Goal: Task Accomplishment & Management: Use online tool/utility

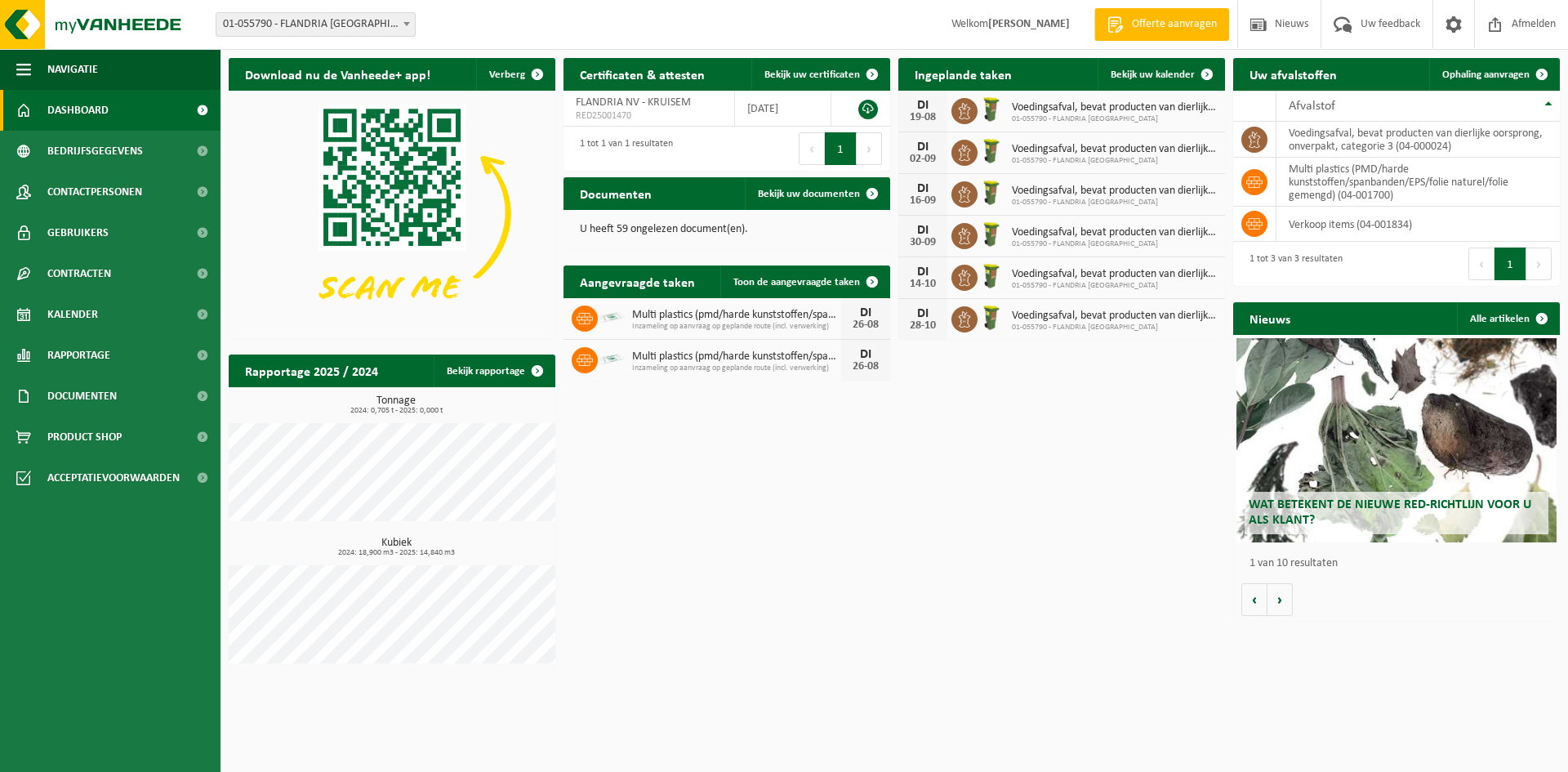
click at [753, 331] on div "Multi plastics (pmd/harde kunststoffen/spanbanden/eps/folie naturel/folie gemen…" at bounding box center [727, 319] width 327 height 42
click at [777, 283] on span "Toon de aangevraagde taken" at bounding box center [796, 282] width 127 height 11
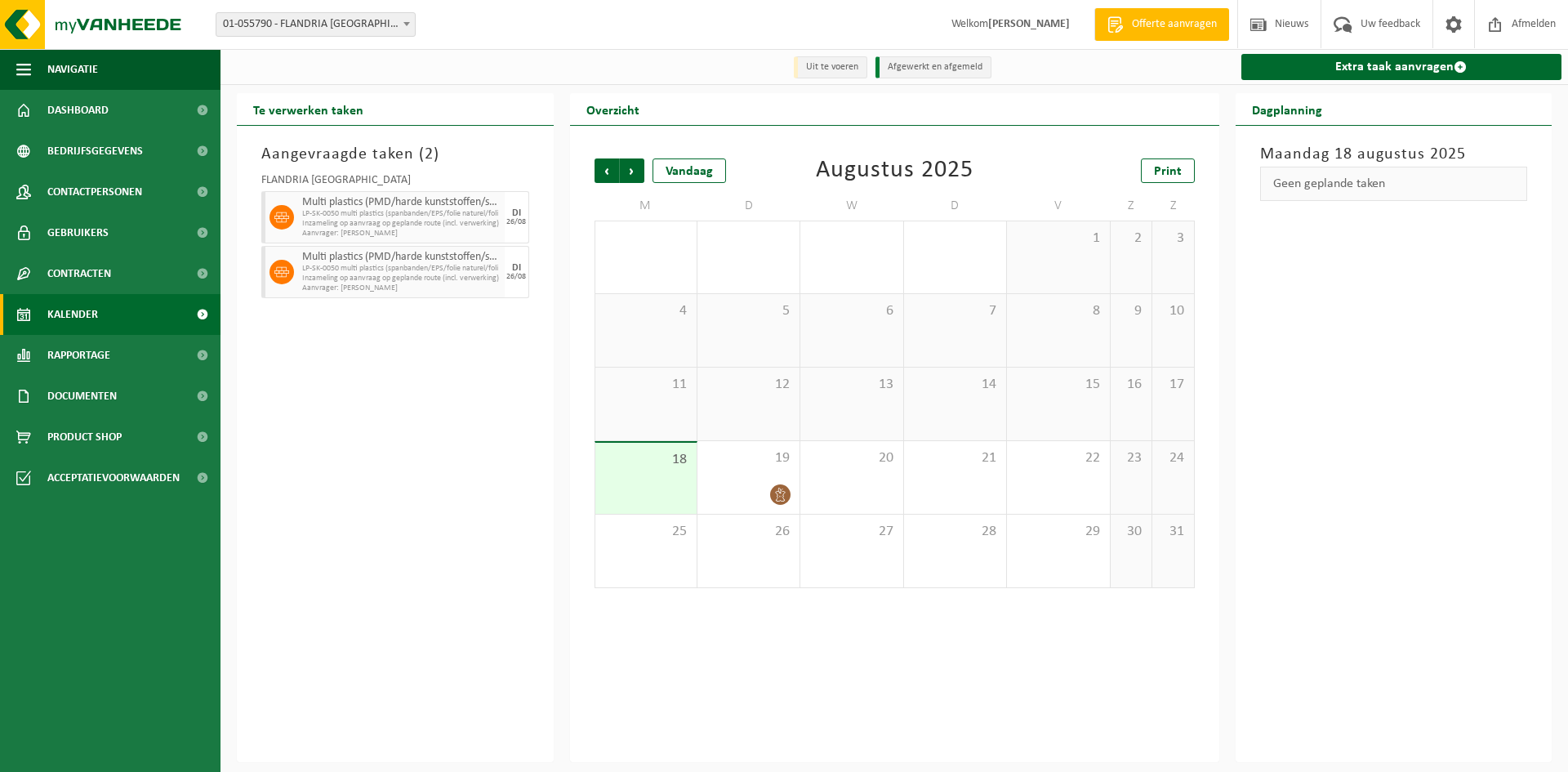
click at [371, 225] on span "Inzameling op aanvraag op geplande route (incl. verwerking)" at bounding box center [401, 224] width 198 height 10
drag, startPoint x: 371, startPoint y: 225, endPoint x: 316, endPoint y: 474, distance: 255.0
click at [316, 474] on div "Aangevraagde taken ( 2 ) FLANDRIA NV Multi plastics (PMD/harde kunststoffen/spa…" at bounding box center [395, 443] width 317 height 637
click at [754, 562] on div "26" at bounding box center [749, 551] width 102 height 72
click at [373, 275] on div "Multi plastics (PMD/harde kunststoffen/spanbanden/EPS/folie naturel/folie gemen…" at bounding box center [402, 272] width 207 height 52
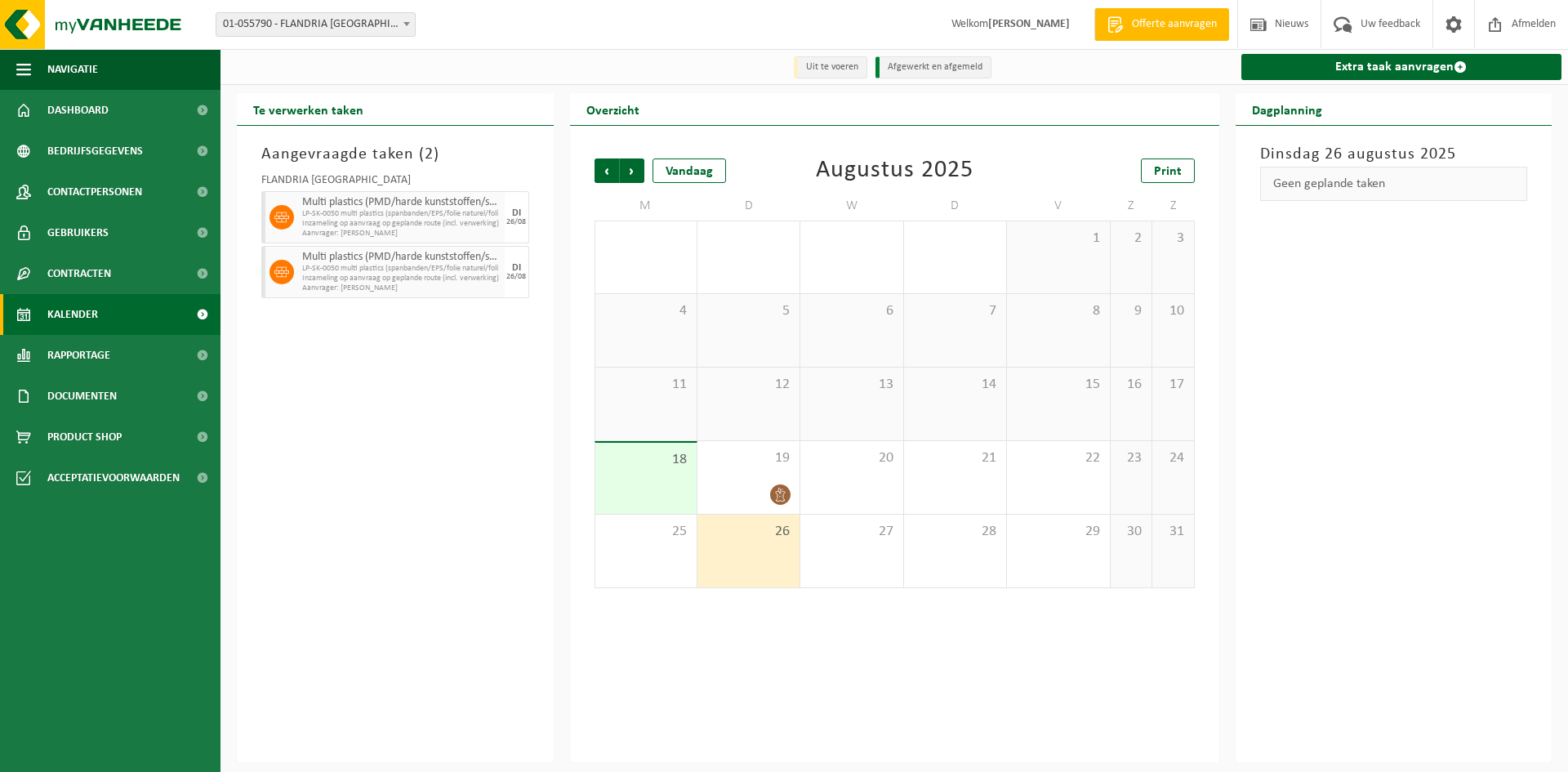
click at [291, 271] on div "Multi plastics (PMD/harde kunststoffen/spanbanden/EPS/folie naturel/folie gemen…" at bounding box center [395, 272] width 268 height 52
click at [286, 272] on icon at bounding box center [281, 272] width 14 height 14
click at [274, 272] on icon at bounding box center [281, 272] width 14 height 14
click at [397, 201] on span "Multi plastics (PMD/harde kunststoffen/spanbanden/EPS/folie naturel/folie gemen…" at bounding box center [401, 203] width 198 height 14
